Goal: Task Accomplishment & Management: Use online tool/utility

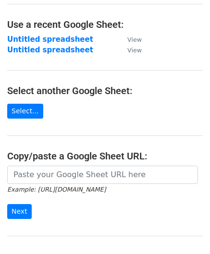
scroll to position [96, 0]
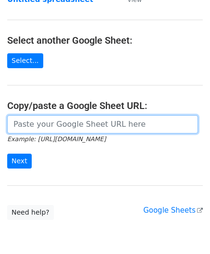
drag, startPoint x: 41, startPoint y: 121, endPoint x: 59, endPoint y: 100, distance: 27.9
click at [41, 121] on input "url" at bounding box center [102, 124] width 190 height 18
paste input "https://docs.google.com/spreadsheets/d/1_hZFxDEZTTojznoEXOmiCTk66uU1fot6Xebl9jC…"
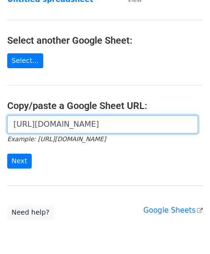
scroll to position [0, 203]
type input "https://docs.google.com/spreadsheets/d/1_hZFxDEZTTojznoEXOmiCTk66uU1fot6Xebl9jC…"
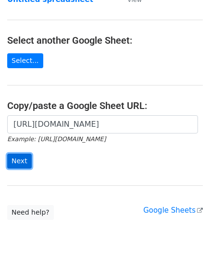
click at [16, 158] on input "Next" at bounding box center [19, 160] width 24 height 15
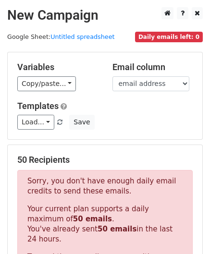
scroll to position [324, 0]
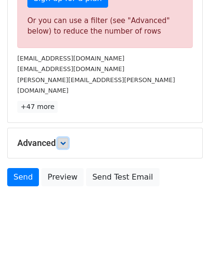
click at [66, 140] on icon at bounding box center [63, 143] width 6 height 6
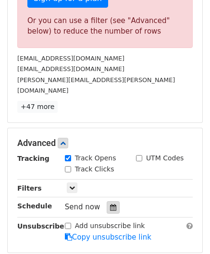
click at [110, 204] on icon at bounding box center [113, 207] width 6 height 7
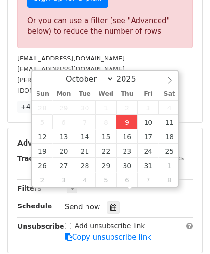
type input "[DATE] 12:00"
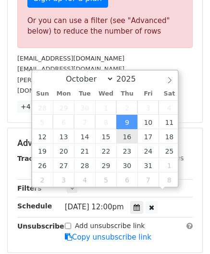
scroll to position [0, 0]
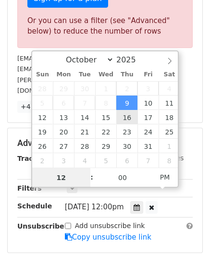
paste input "8"
type input "8"
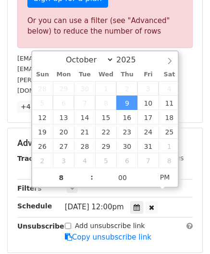
type input "[DATE] 20:00"
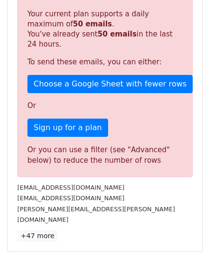
scroll to position [389, 0]
